Goal: Check status: Check status

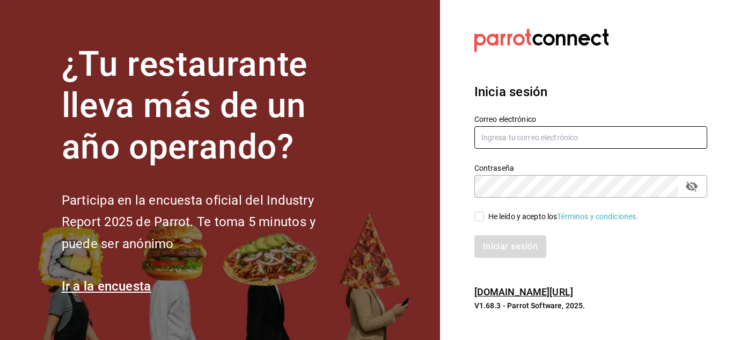
type input "[EMAIL_ADDRESS][DOMAIN_NAME]"
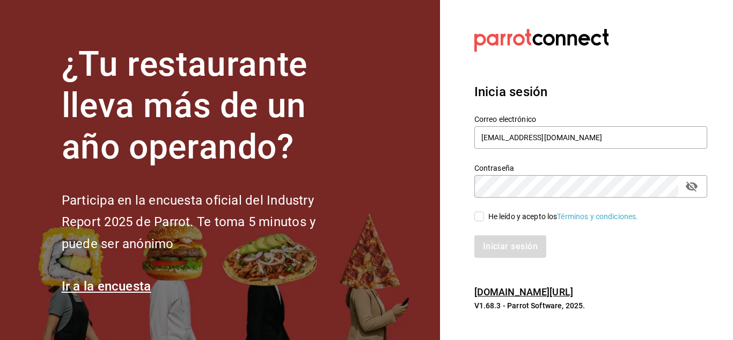
click at [480, 217] on input "He leído y acepto los Términos y condiciones." at bounding box center [479, 216] width 10 height 10
checkbox input "true"
click at [510, 245] on button "Iniciar sesión" at bounding box center [510, 246] width 73 height 23
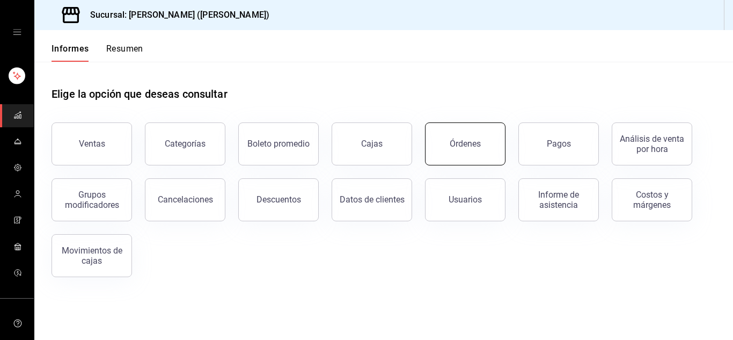
click at [465, 142] on font "Órdenes" at bounding box center [465, 143] width 31 height 10
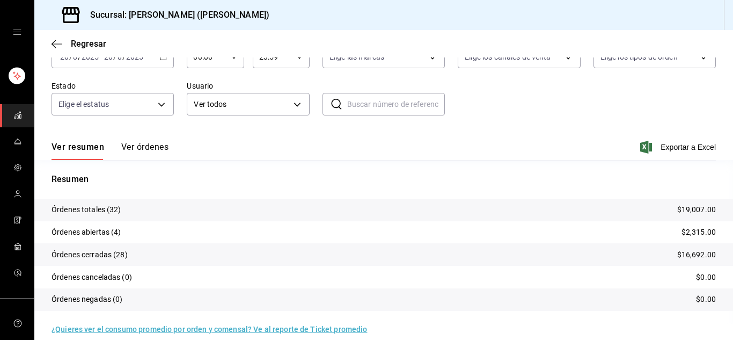
scroll to position [82, 0]
